Goal: Transaction & Acquisition: Purchase product/service

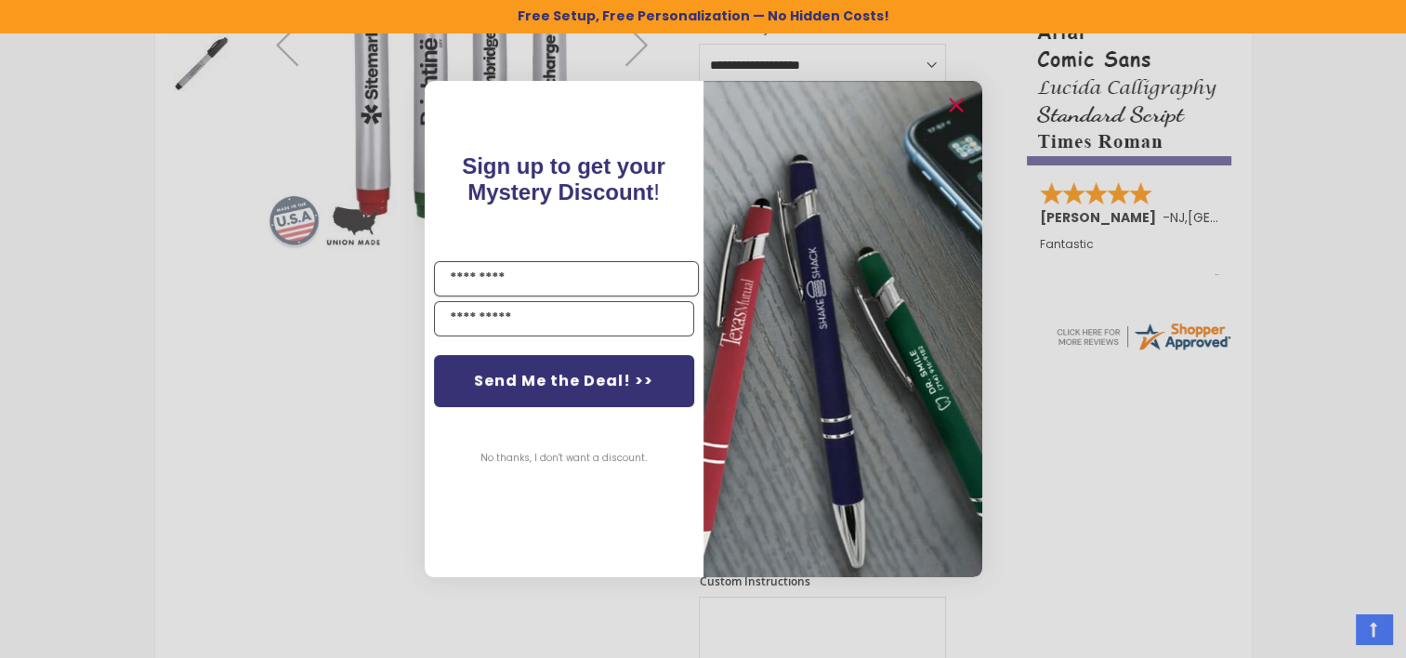
scroll to position [724, 0]
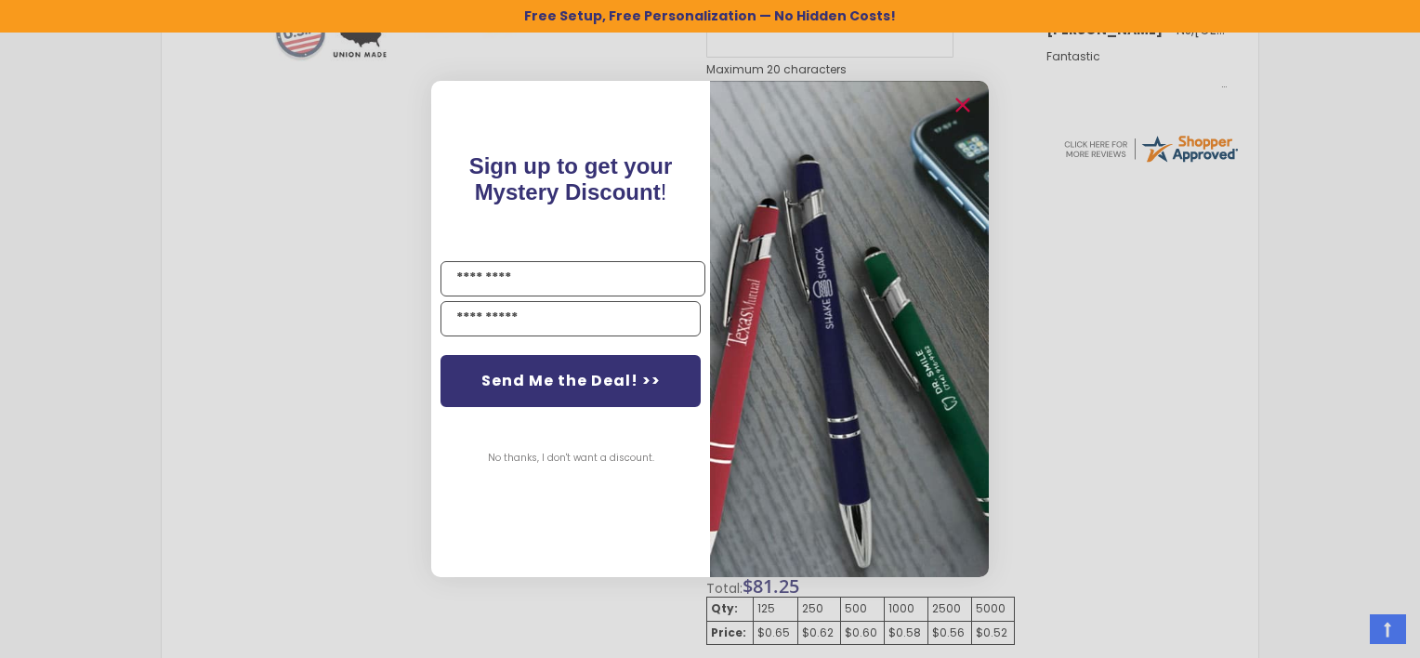
click at [1182, 350] on div "Close dialog Sign up to get your Mystery Discount ! Name Email Send Me the Deal…" at bounding box center [710, 329] width 1420 height 658
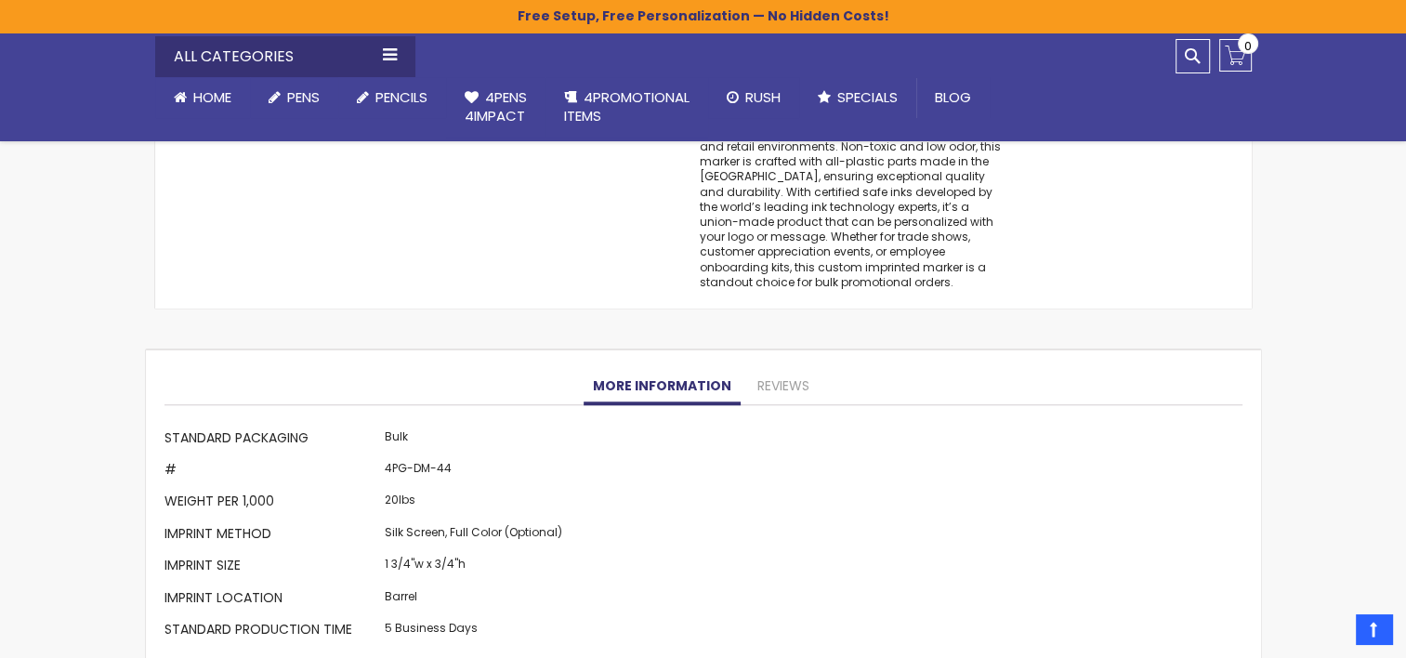
scroll to position [1564, 0]
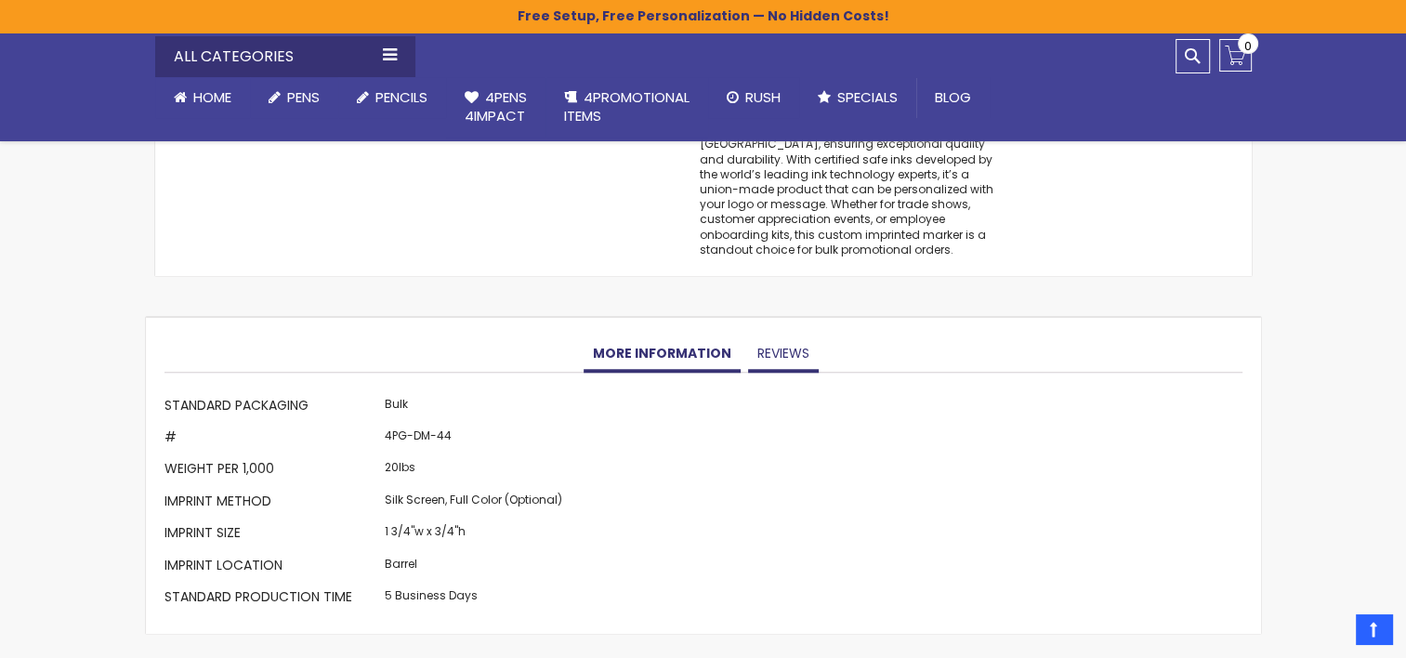
click at [780, 359] on link "Reviews" at bounding box center [783, 353] width 71 height 37
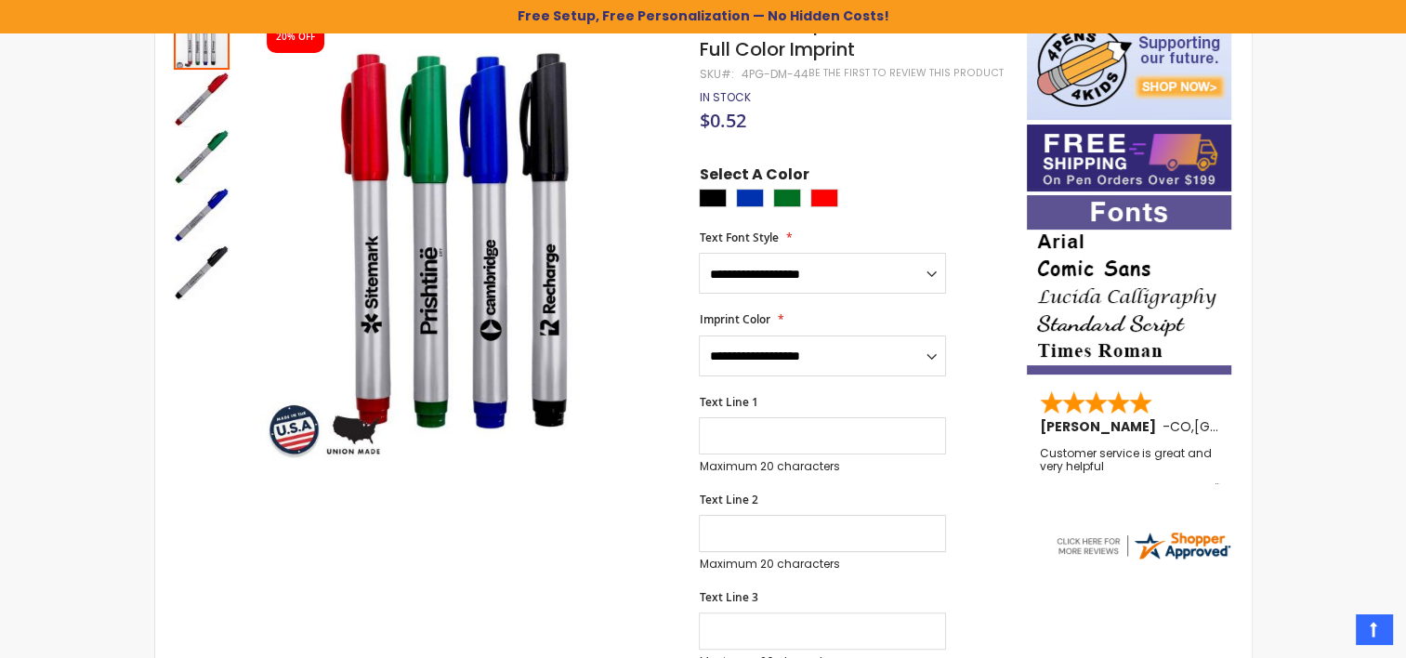
scroll to position [0, 0]
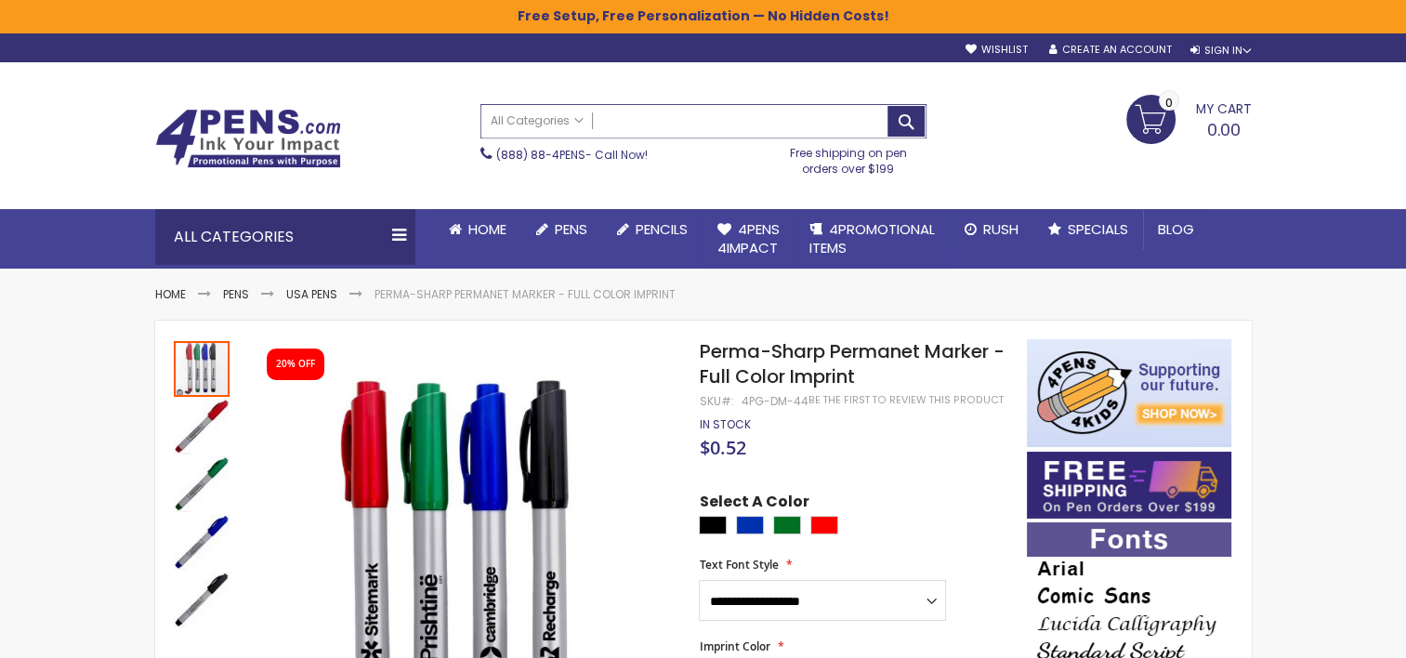
click at [665, 119] on input "Search" at bounding box center [703, 121] width 444 height 33
type input "*"
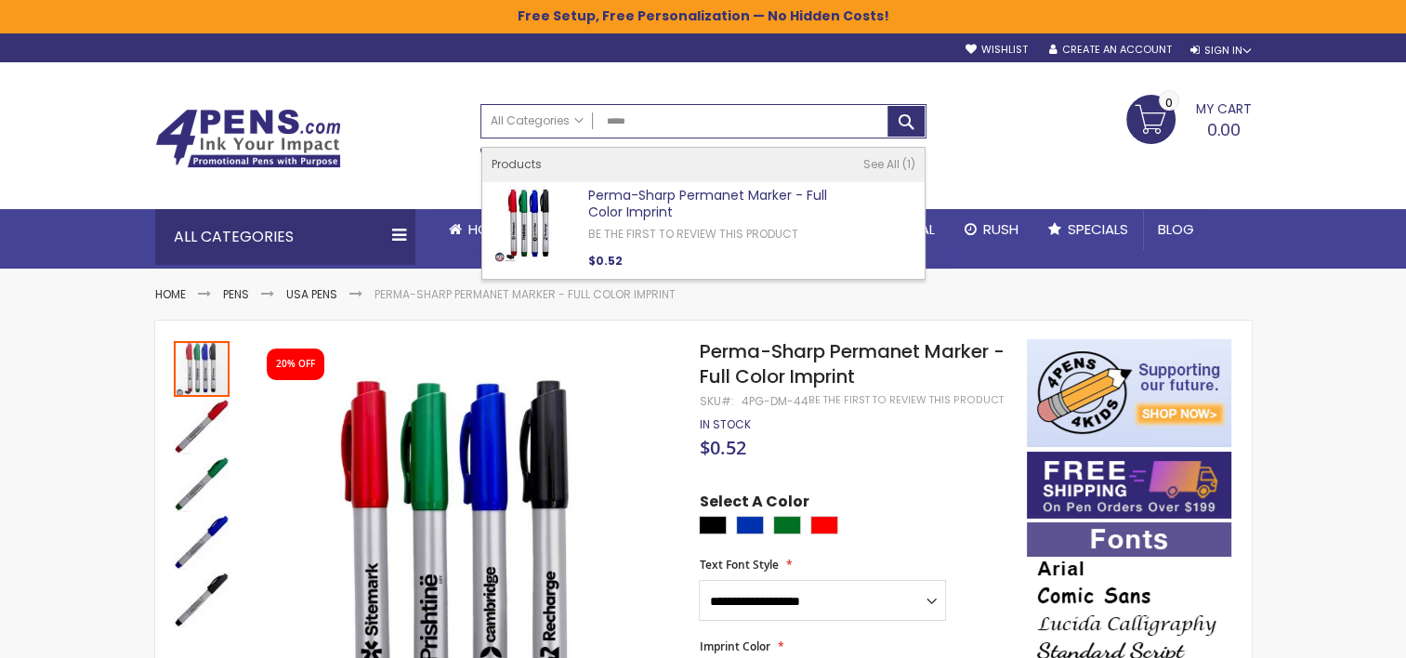
click at [640, 202] on link "Perma-Sharp Permanet Marker - Full Color Imprint" at bounding box center [707, 204] width 239 height 36
type input "*****"
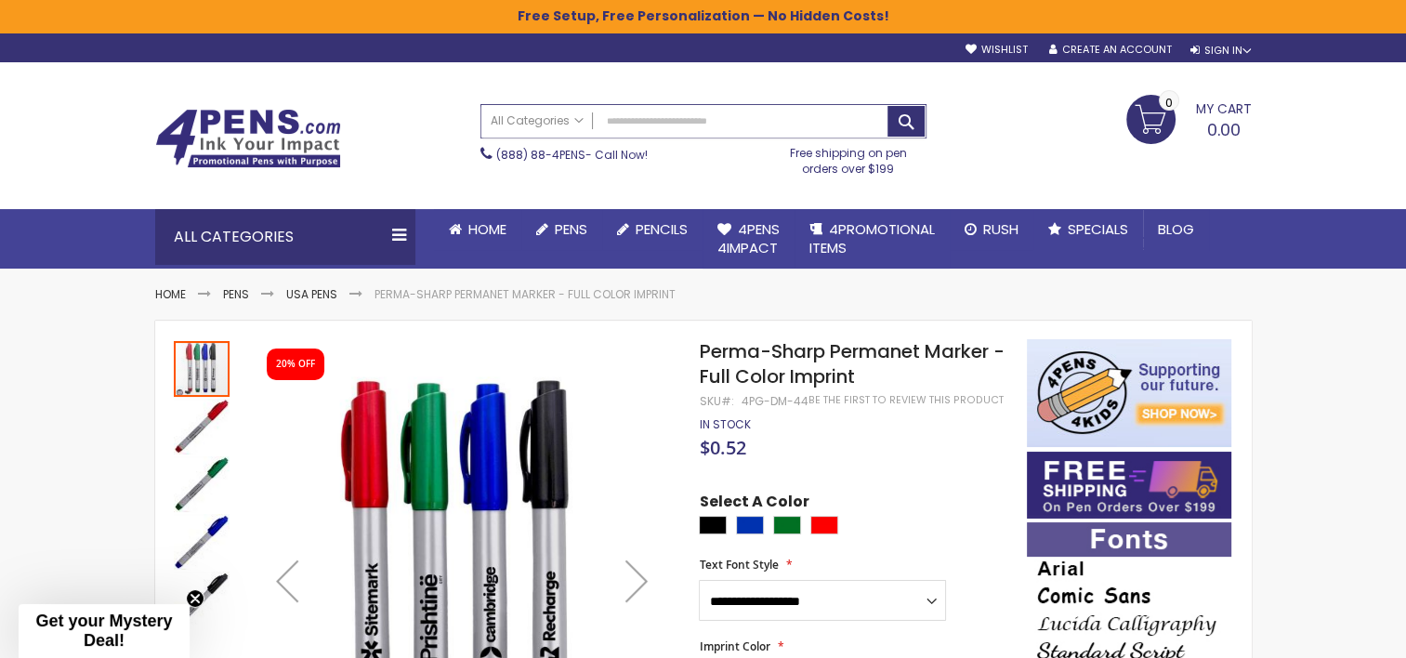
click at [662, 105] on input "Search" at bounding box center [703, 121] width 444 height 33
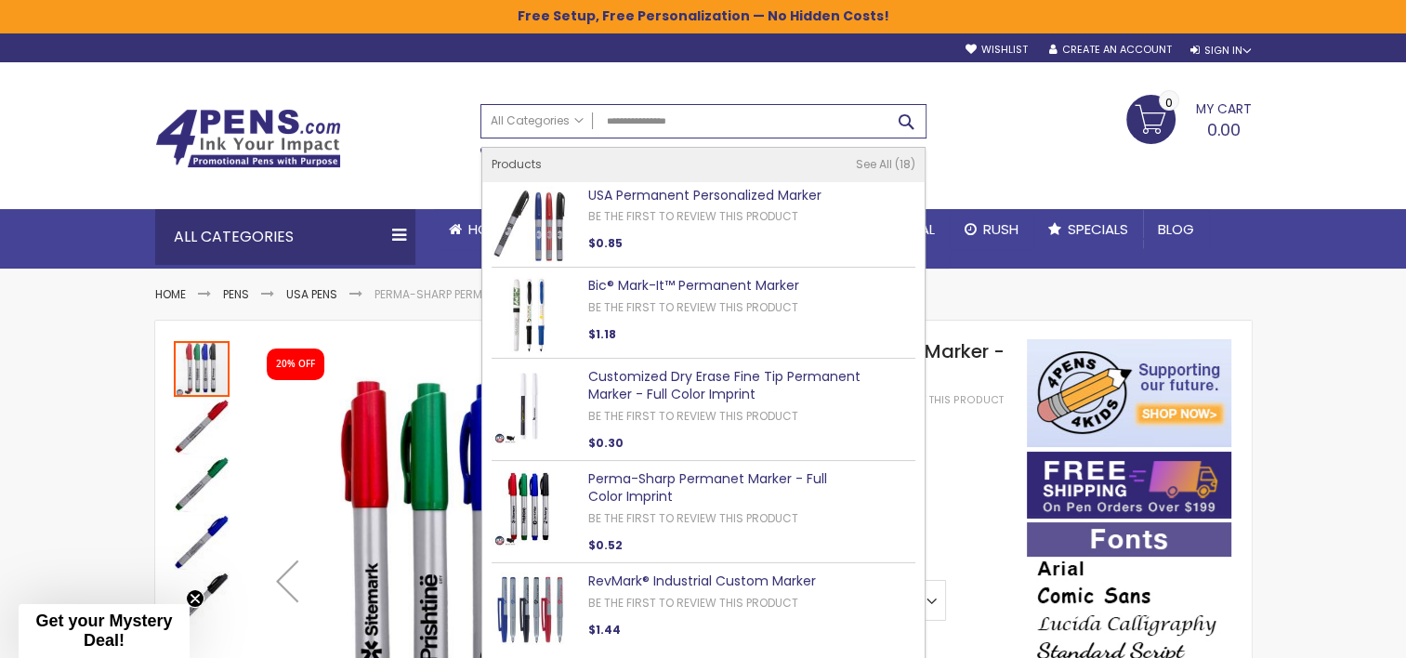
click at [910, 114] on button "Search" at bounding box center [905, 121] width 37 height 31
type input "**********"
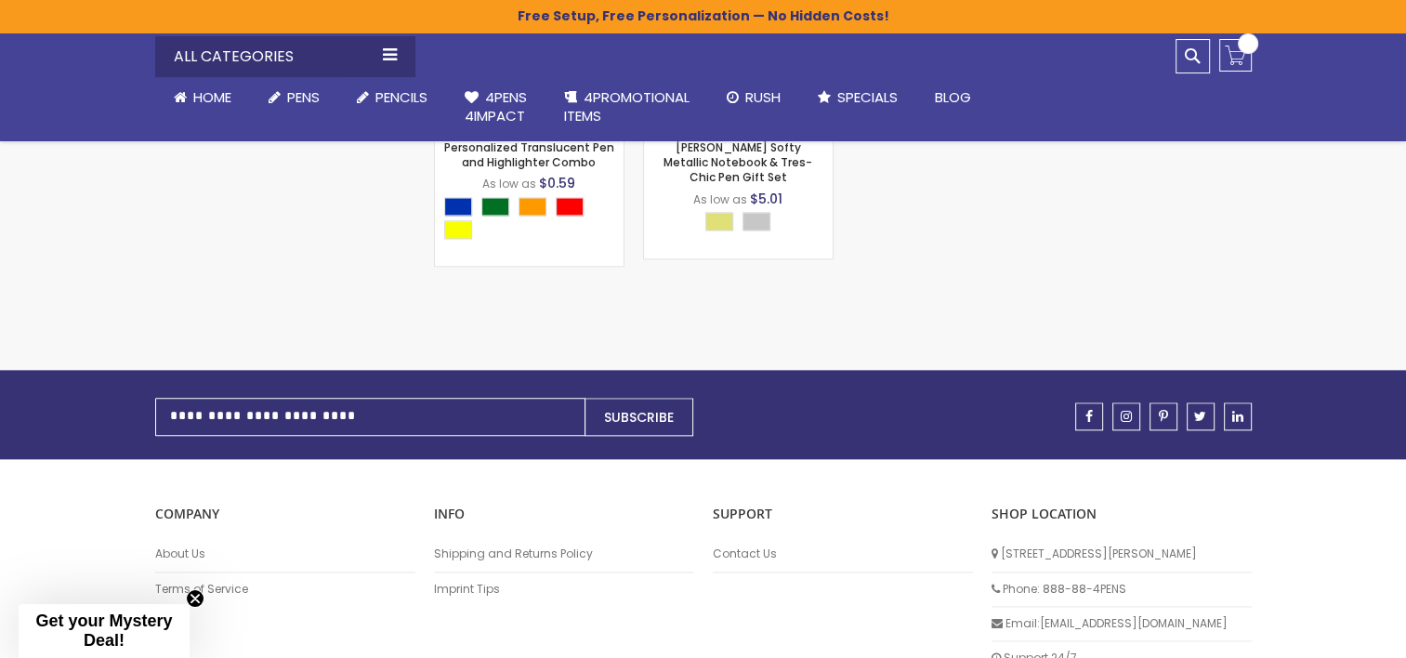
scroll to position [2074, 0]
